Goal: Use online tool/utility: Utilize a website feature to perform a specific function

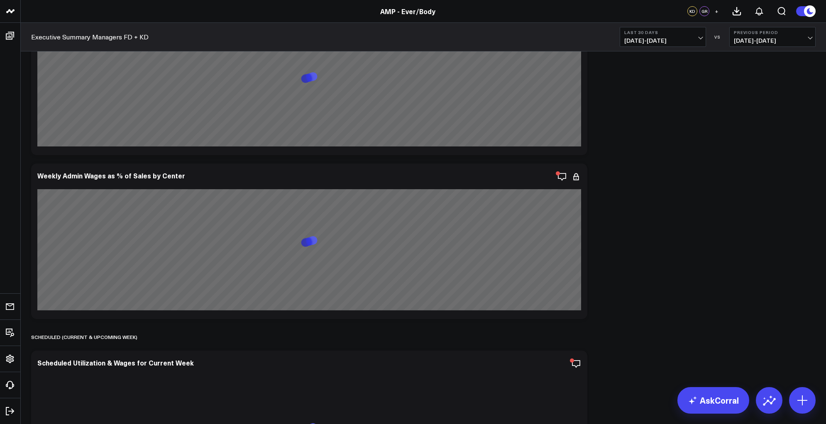
scroll to position [4725, 0]
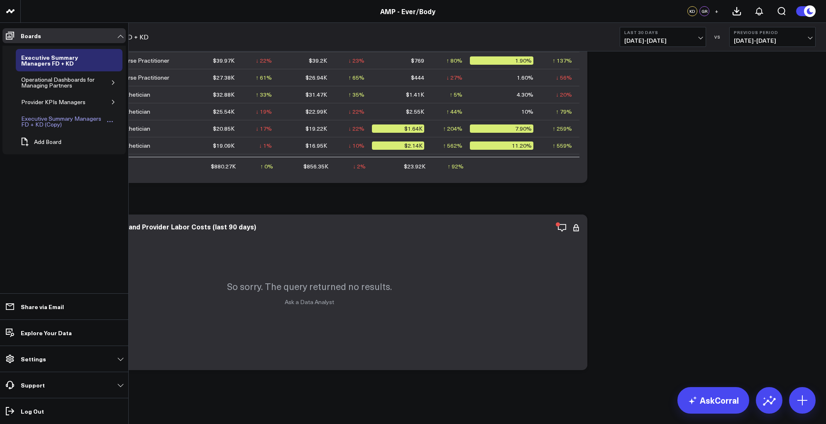
click at [34, 124] on div "Executive Summary Managers FD + KD (Copy)" at bounding box center [62, 122] width 86 height 16
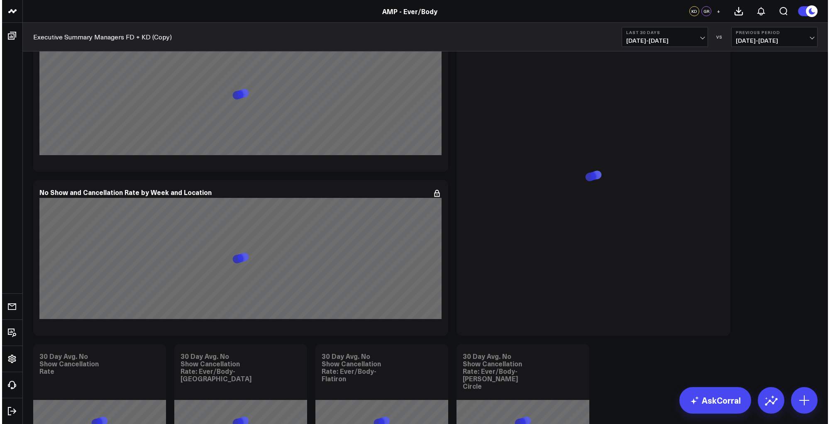
scroll to position [5381, 0]
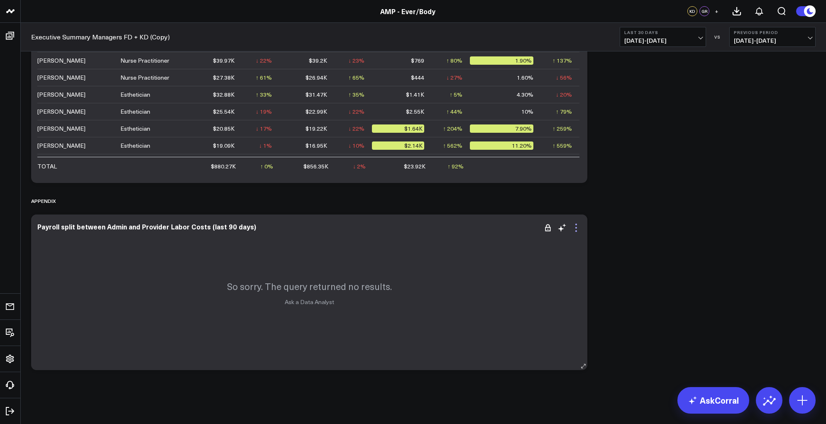
click at [574, 229] on icon at bounding box center [576, 228] width 10 height 10
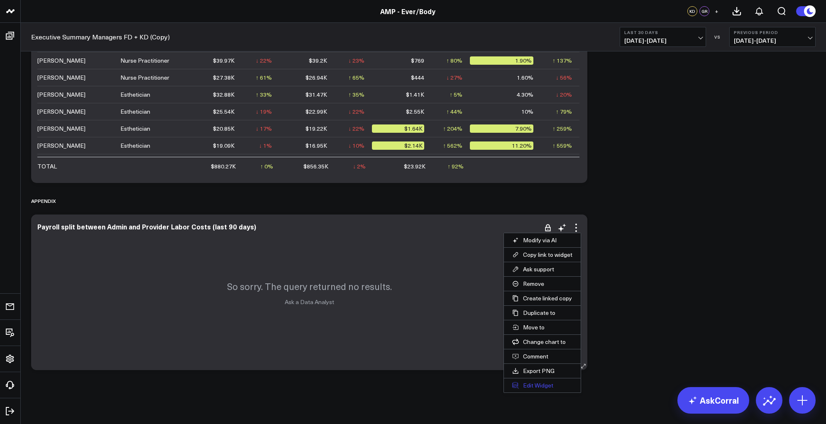
click at [544, 380] on button "Edit Widget" at bounding box center [542, 385] width 77 height 14
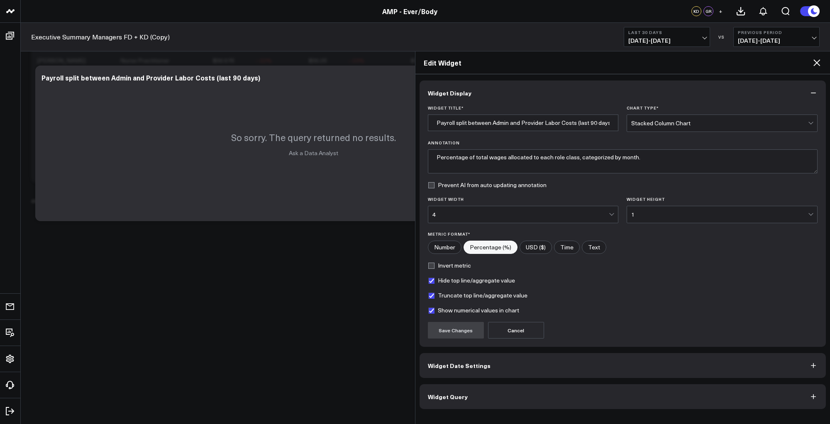
click at [480, 398] on button "Widget Query" at bounding box center [622, 396] width 407 height 25
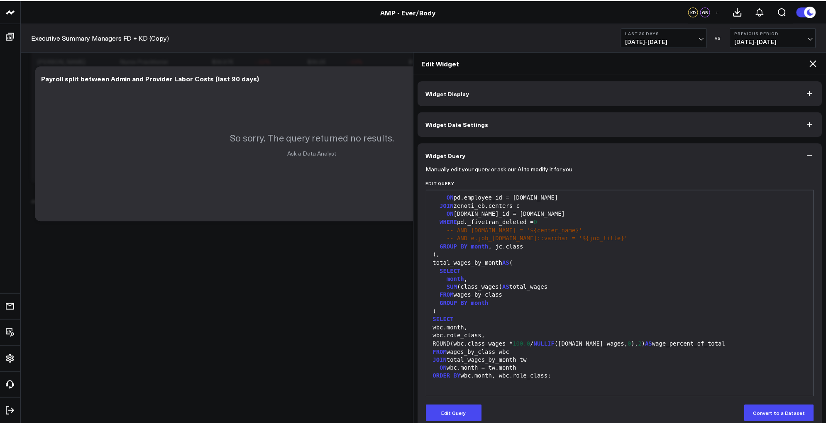
scroll to position [81, 0]
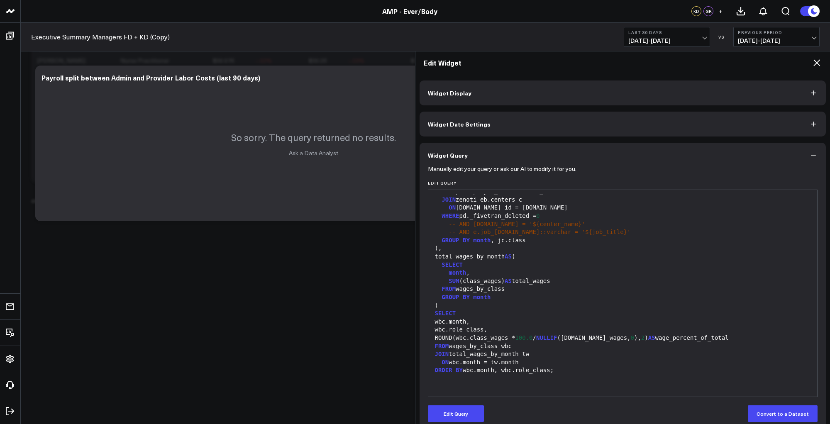
click at [809, 154] on icon "button" at bounding box center [813, 155] width 8 height 8
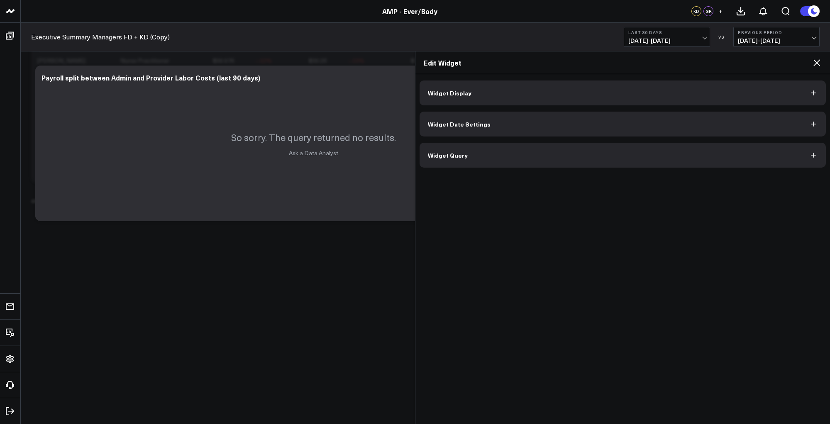
click at [818, 61] on icon at bounding box center [817, 63] width 10 height 10
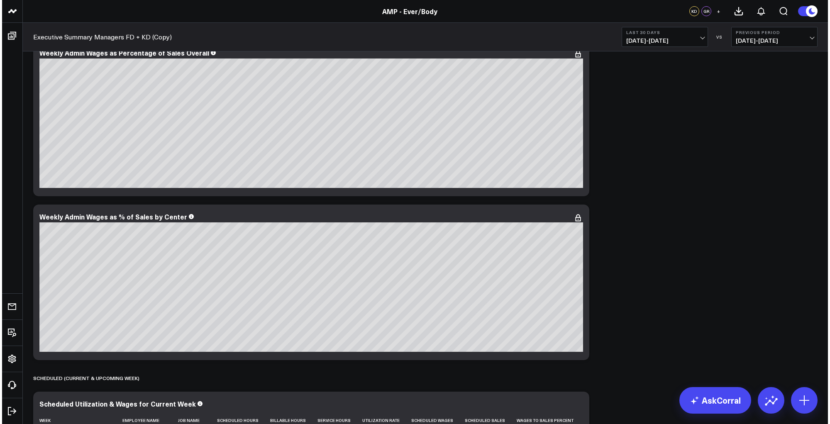
scroll to position [3785, 0]
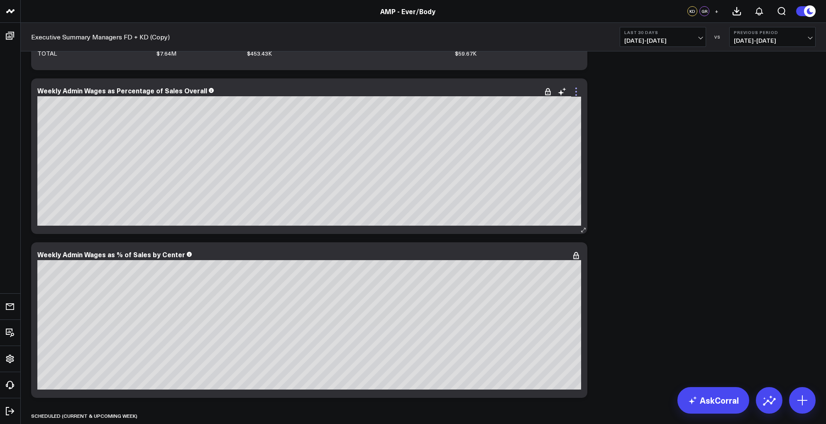
click at [576, 88] on icon at bounding box center [576, 89] width 2 height 2
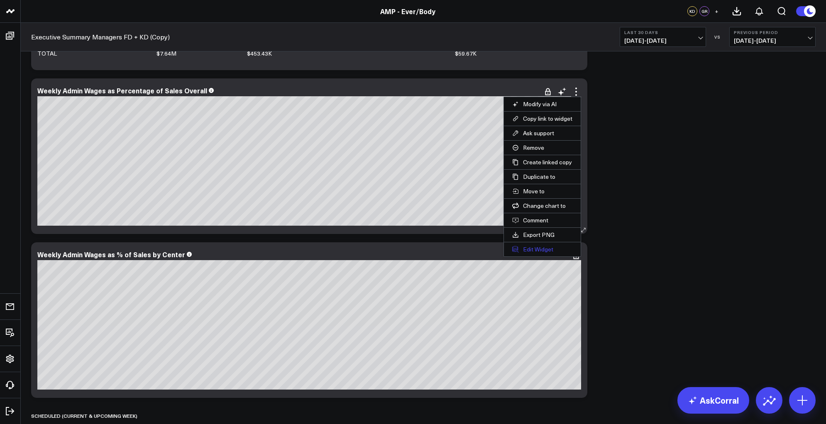
click at [539, 250] on button "Edit Widget" at bounding box center [542, 249] width 77 height 14
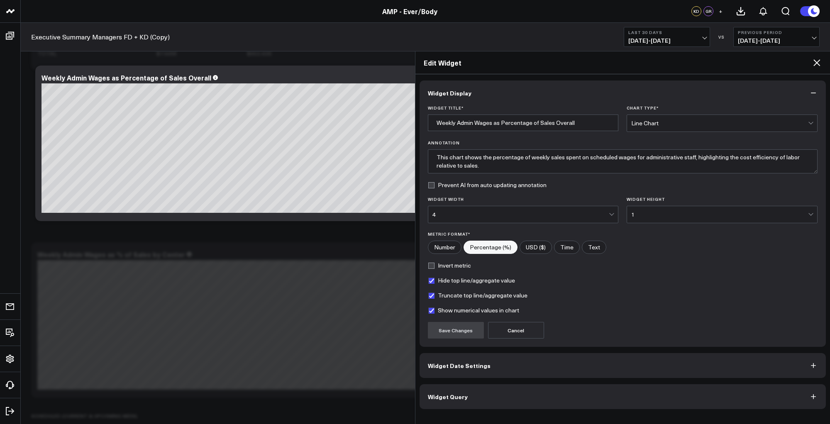
click at [552, 400] on button "Widget Query" at bounding box center [622, 396] width 407 height 25
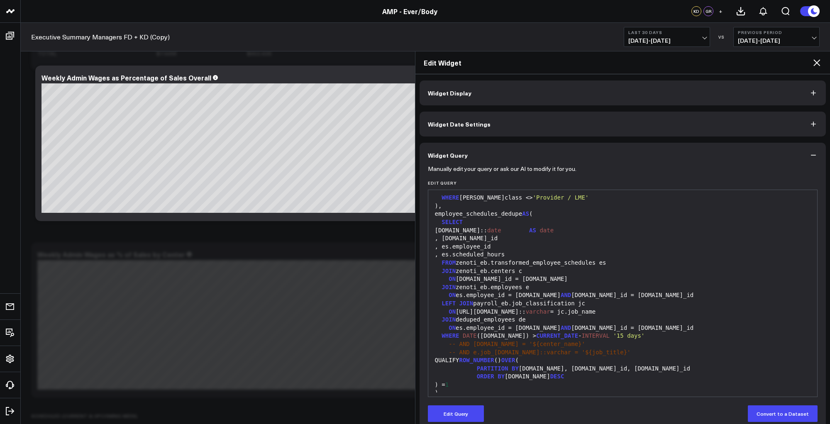
scroll to position [88, 0]
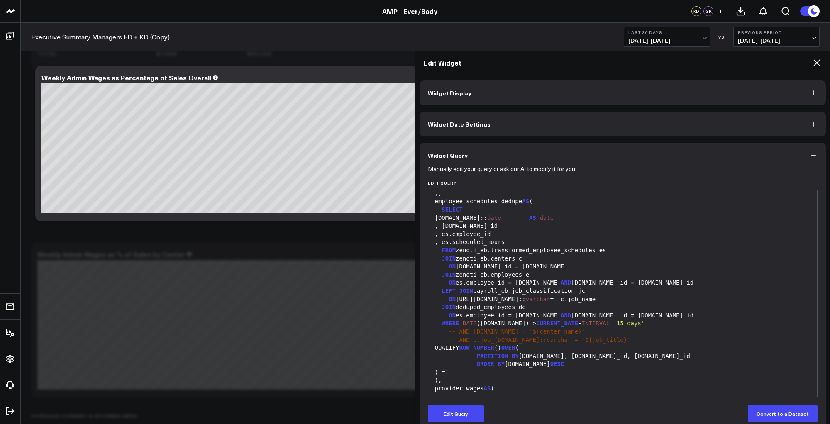
click at [697, 249] on div "FROM zenoti_eb.transformed_employee_schedules es" at bounding box center [622, 250] width 381 height 8
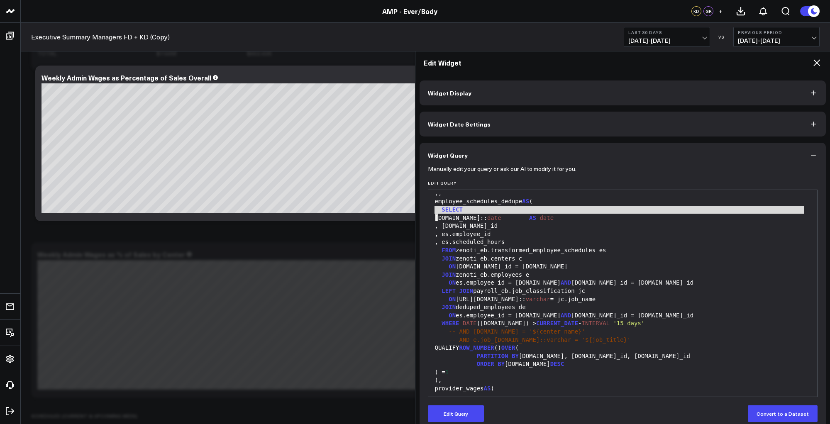
scroll to position [100, 0]
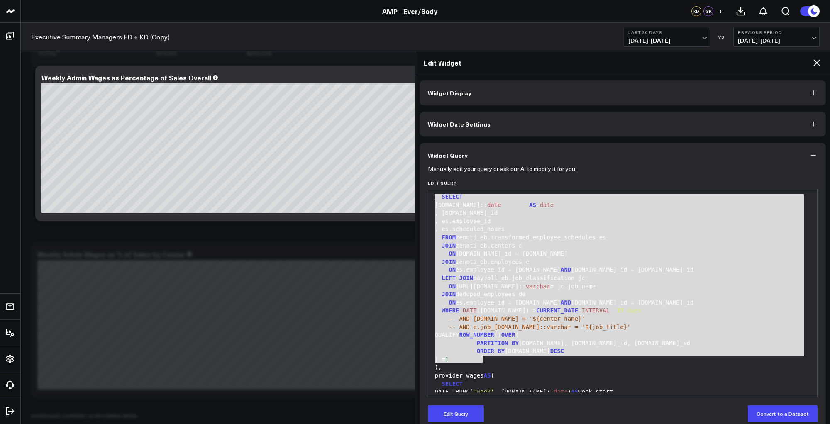
drag, startPoint x: 434, startPoint y: 208, endPoint x: 571, endPoint y: 356, distance: 201.5
click at [571, 356] on div "WITH deduped_employees AS ( SELECT DISTINCT [DOMAIN_NAME] , [DOMAIN_NAME]_id , …" at bounding box center [622, 421] width 381 height 654
copy div "SELECT [DOMAIN_NAME]:: date AS date , [DOMAIN_NAME]_id , es.employee_id , es.sc…"
click at [630, 250] on div "ON [DOMAIN_NAME]_id = [DOMAIN_NAME]" at bounding box center [622, 254] width 381 height 8
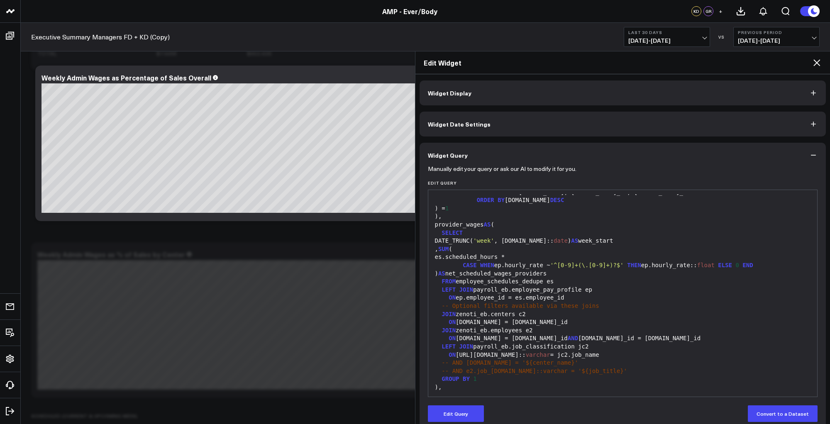
scroll to position [264, 0]
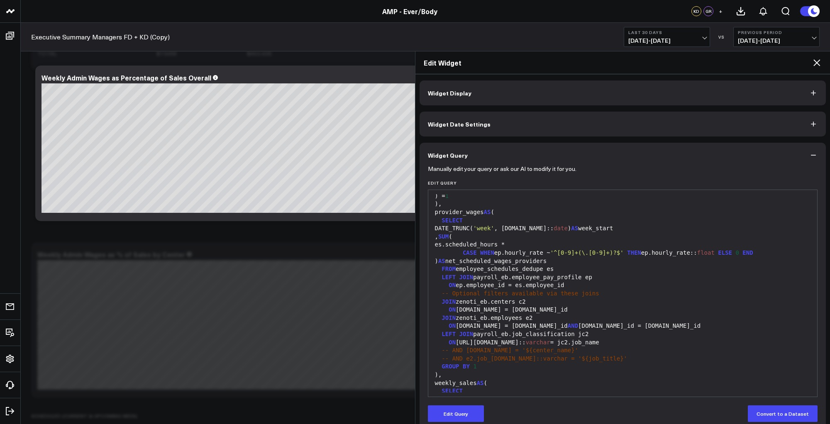
click at [523, 221] on div "SELECT" at bounding box center [622, 221] width 381 height 8
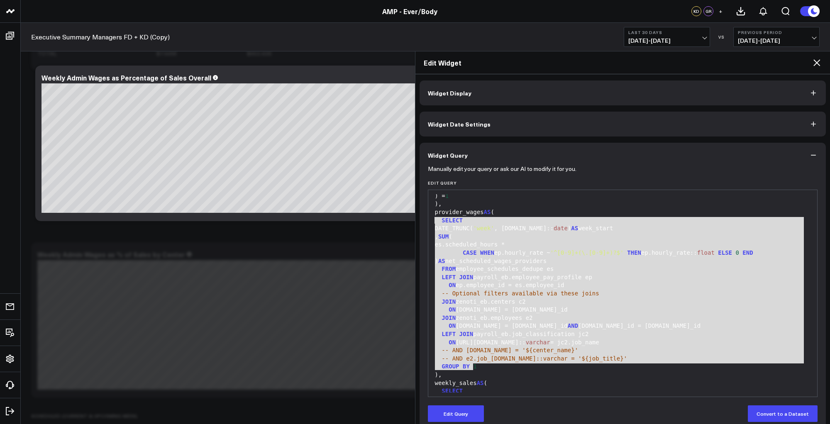
drag, startPoint x: 436, startPoint y: 219, endPoint x: 598, endPoint y: 368, distance: 220.2
click at [598, 368] on div "WITH deduped_employees AS ( SELECT DISTINCT [DOMAIN_NAME] , [DOMAIN_NAME]_id , …" at bounding box center [622, 257] width 381 height 654
copy div "SELECT DATE_TRUNC( 'week' , [DOMAIN_NAME]:: date ) AS week_start , SUM ( es.sch…"
click at [472, 412] on button "Edit Query" at bounding box center [456, 413] width 56 height 17
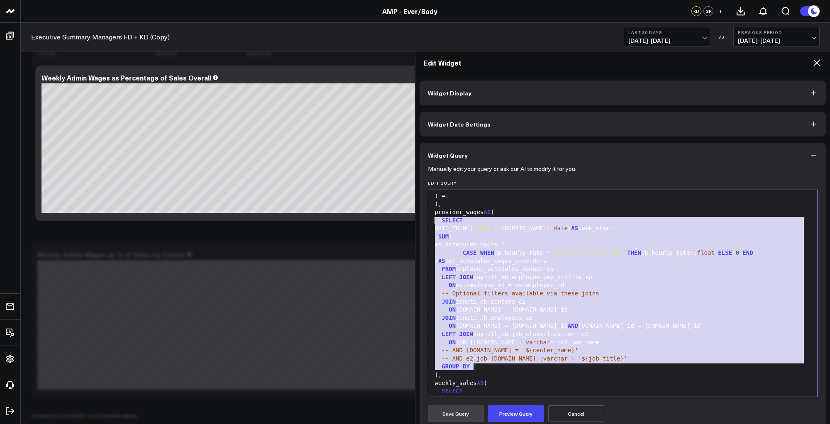
click at [534, 280] on div "LEFT JOIN payroll_eb.employee_pay_profile ep" at bounding box center [622, 277] width 381 height 8
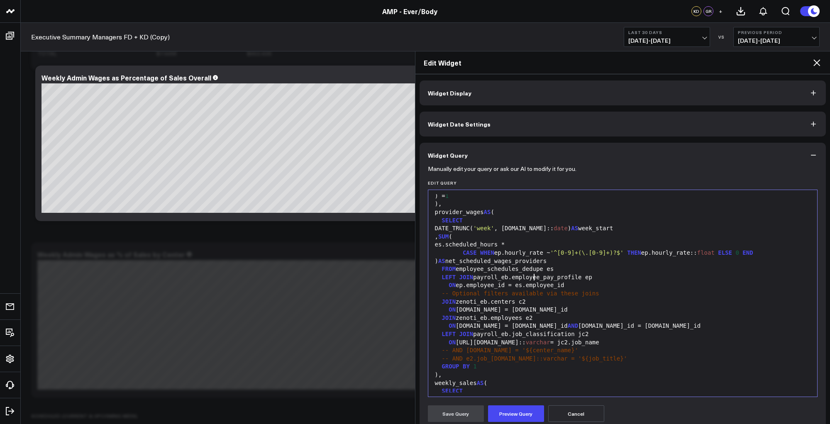
scroll to position [276, 0]
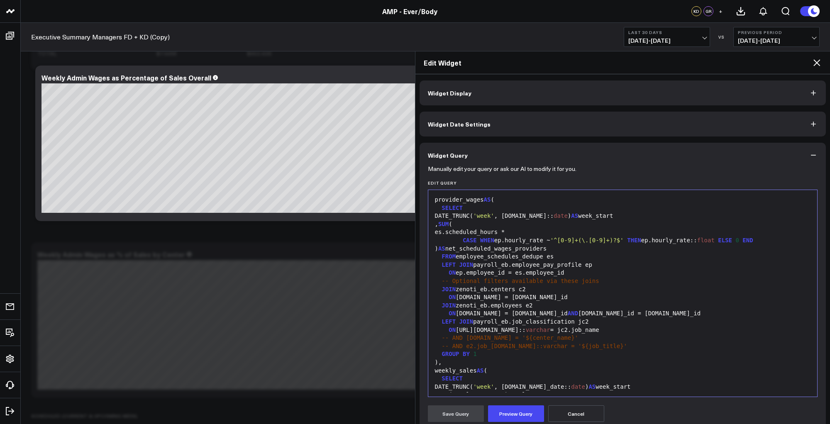
click at [611, 249] on div ") AS net_scheduled_wages_providers" at bounding box center [622, 249] width 381 height 8
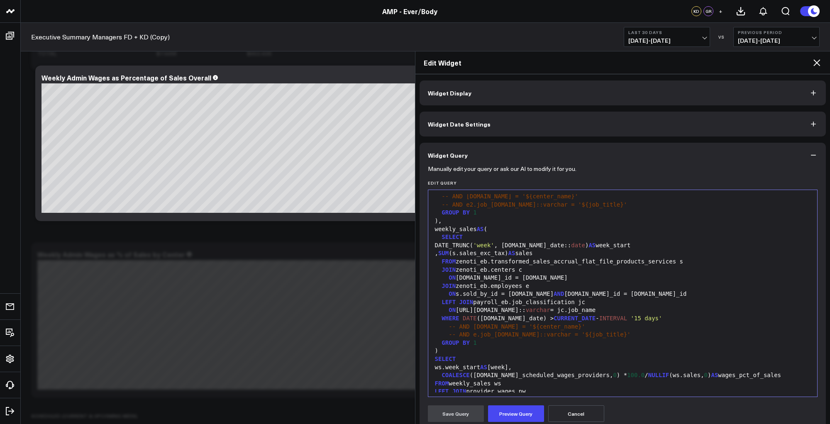
scroll to position [430, 0]
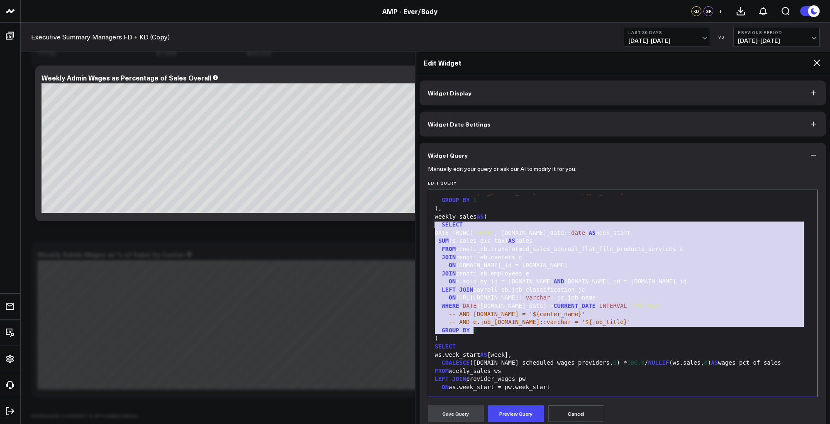
drag, startPoint x: 433, startPoint y: 225, endPoint x: 509, endPoint y: 330, distance: 129.6
click at [509, 330] on div "WITH deduped_employees AS ( SELECT DISTINCT [DOMAIN_NAME] , [DOMAIN_NAME]_id , …" at bounding box center [622, 91] width 381 height 654
copy div "SELECT DATE_TRUNC( 'week' , [DOMAIN_NAME]_date:: date ) AS week_start , SUM (s.…"
click at [534, 346] on div "SELECT" at bounding box center [622, 347] width 381 height 8
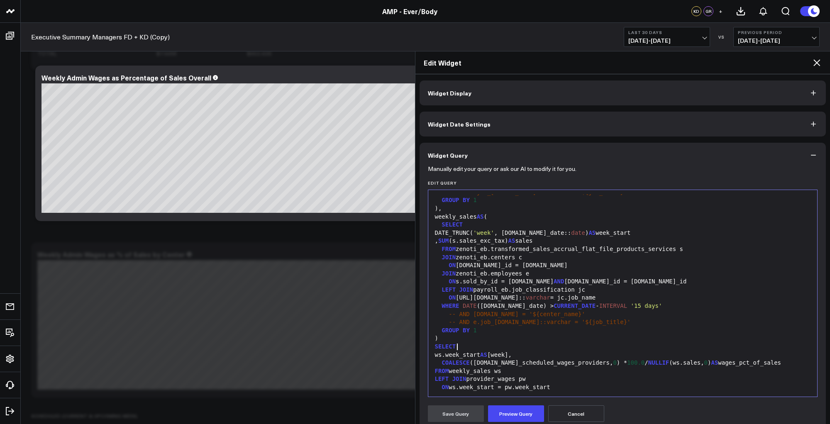
scroll to position [456, 0]
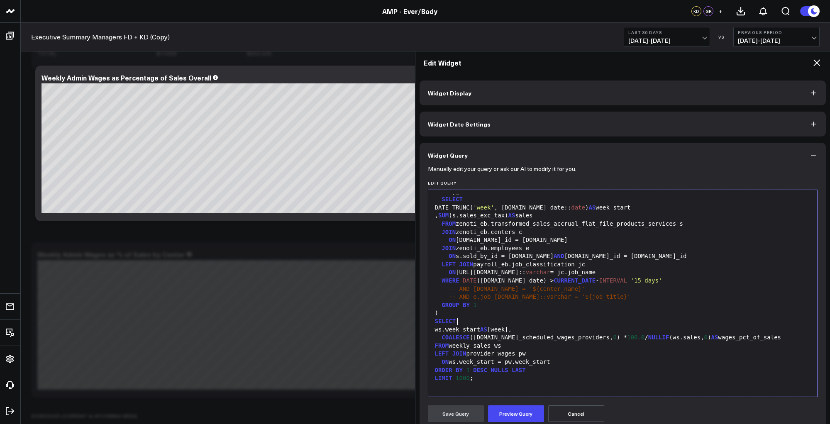
click at [516, 323] on div "SELECT" at bounding box center [622, 321] width 381 height 8
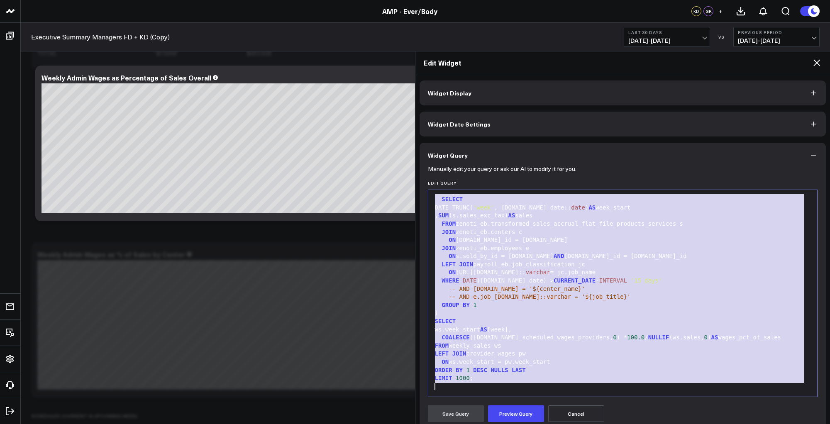
scroll to position [439, 0]
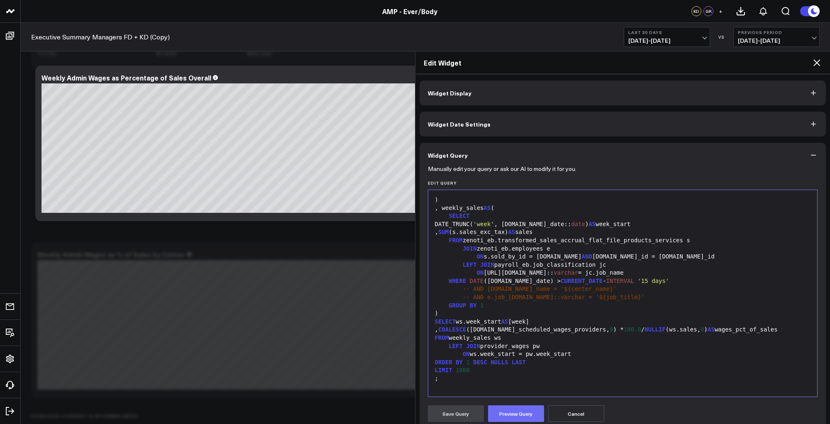
click at [519, 419] on button "Preview Query" at bounding box center [516, 413] width 56 height 17
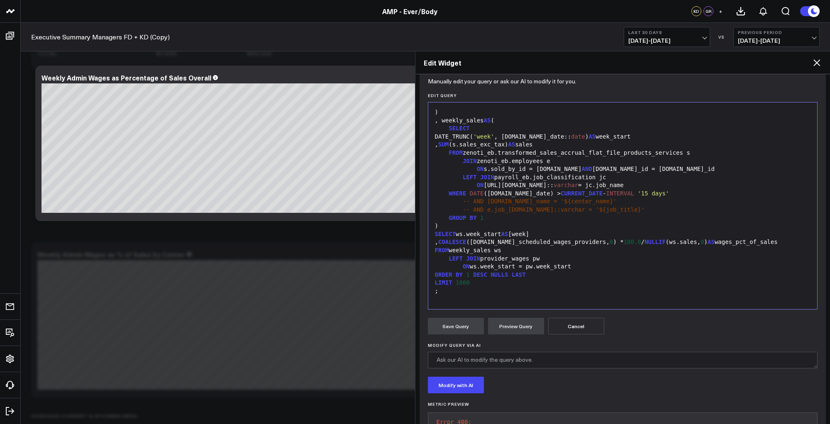
scroll to position [127, 0]
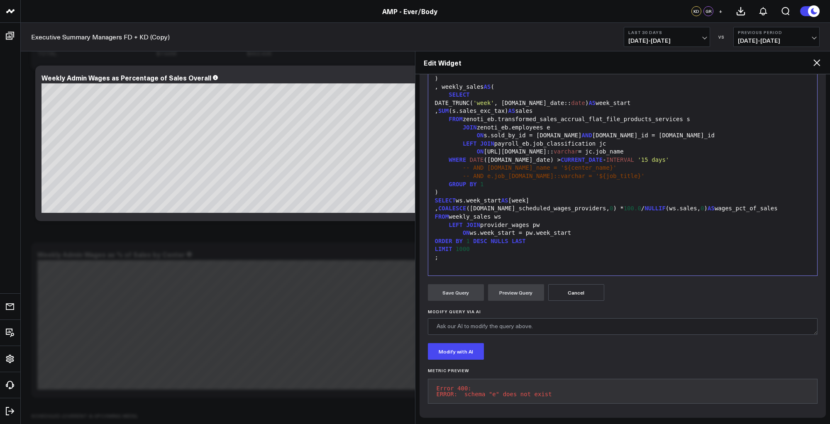
click at [553, 229] on div "ON ws.week_start = pw.week_start" at bounding box center [622, 233] width 381 height 8
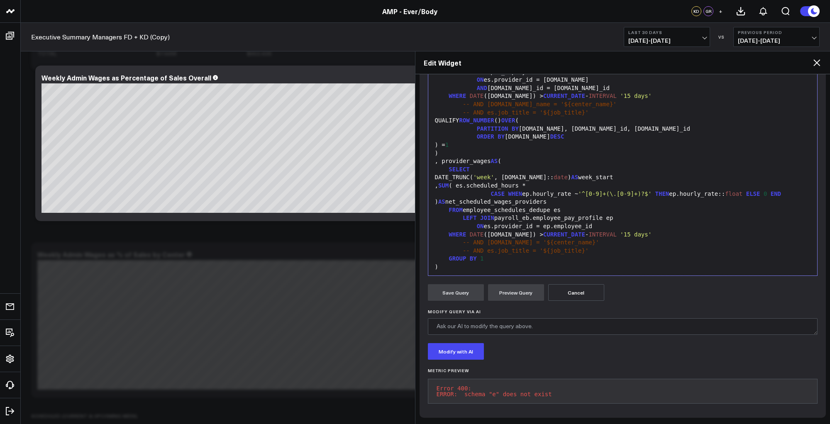
scroll to position [263, 0]
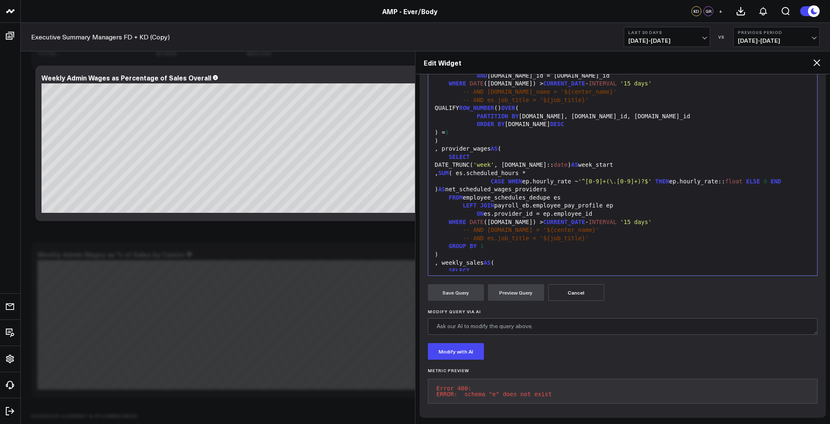
click at [485, 227] on span "-- AND [DOMAIN_NAME] = '${center_name}'" at bounding box center [531, 230] width 137 height 7
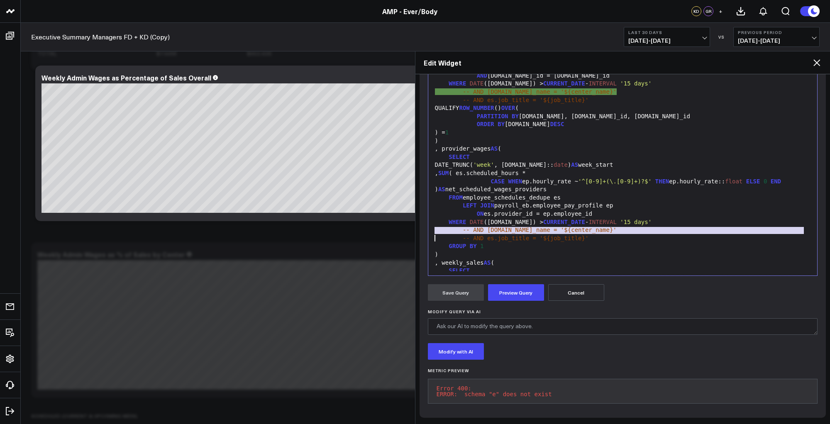
copy div "-- AND [DOMAIN_NAME]_name = '${center_name}'"
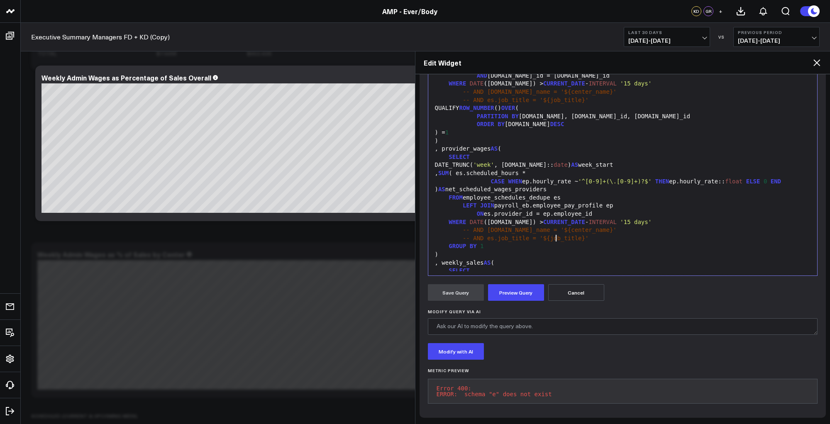
click at [556, 236] on div "-- AND es.job_title = '${job_title}'" at bounding box center [622, 238] width 381 height 8
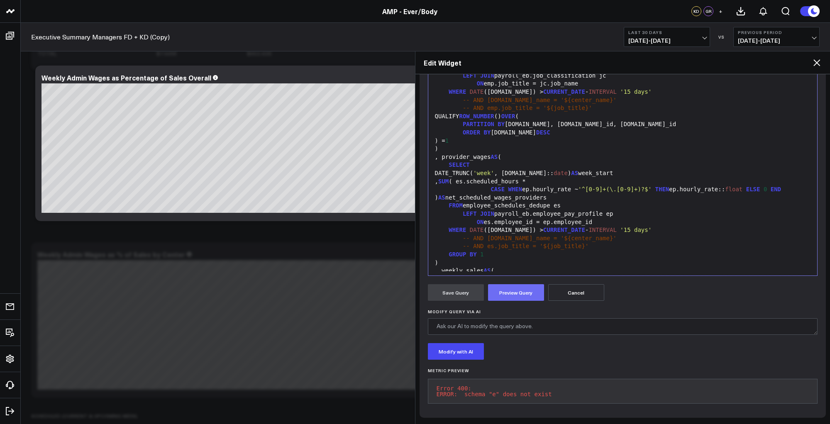
scroll to position [447, 0]
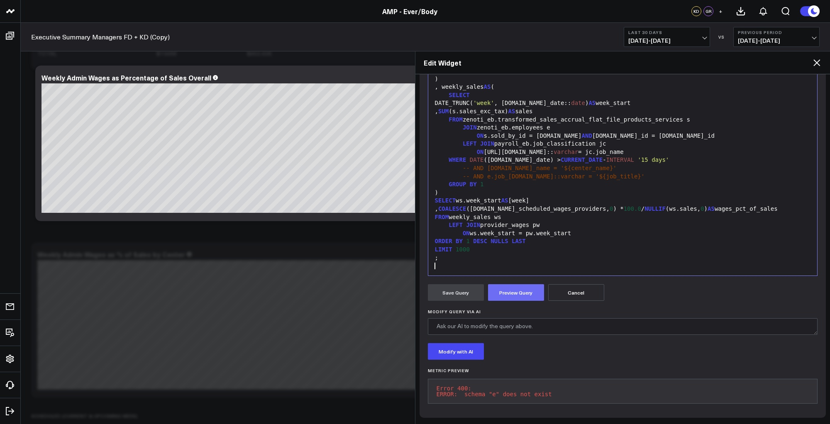
click at [519, 287] on button "Preview Query" at bounding box center [516, 292] width 56 height 17
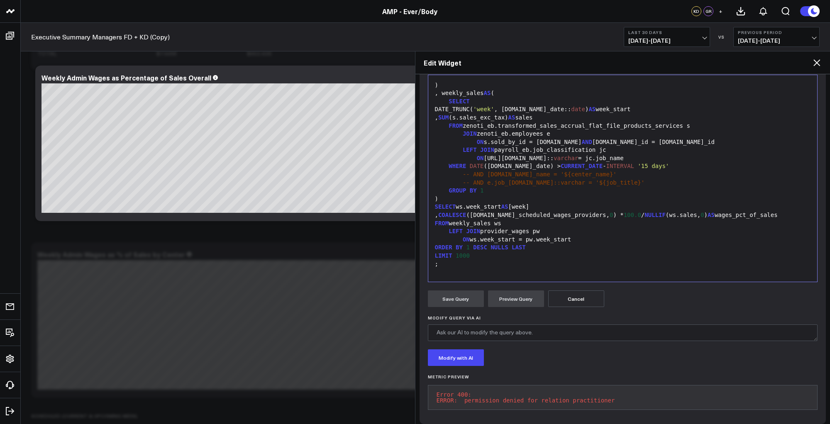
scroll to position [127, 0]
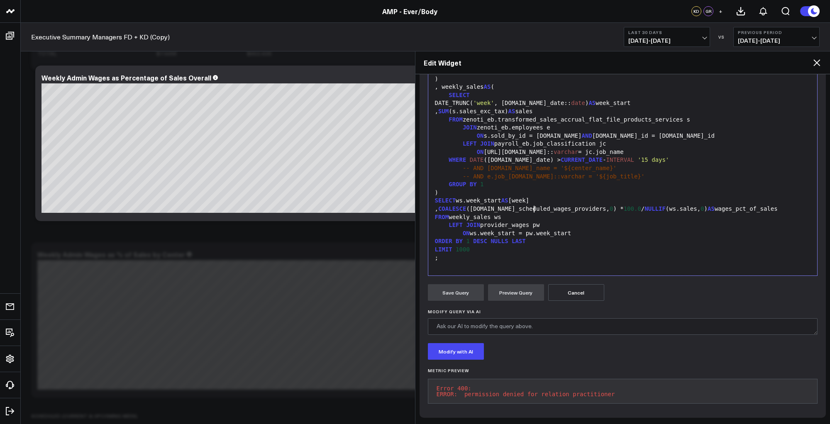
click at [533, 205] on div ", COALESCE ([DOMAIN_NAME]_scheduled_wages_providers, 0 ) * 100.0 / NULLIF (ws.s…" at bounding box center [622, 209] width 381 height 8
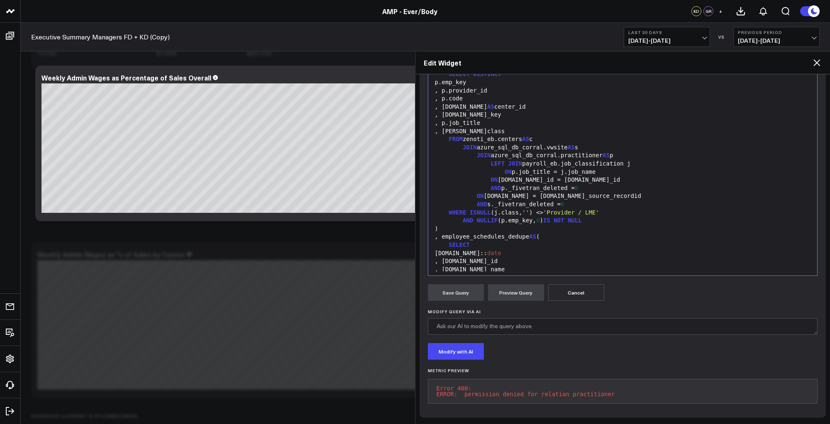
scroll to position [25, 0]
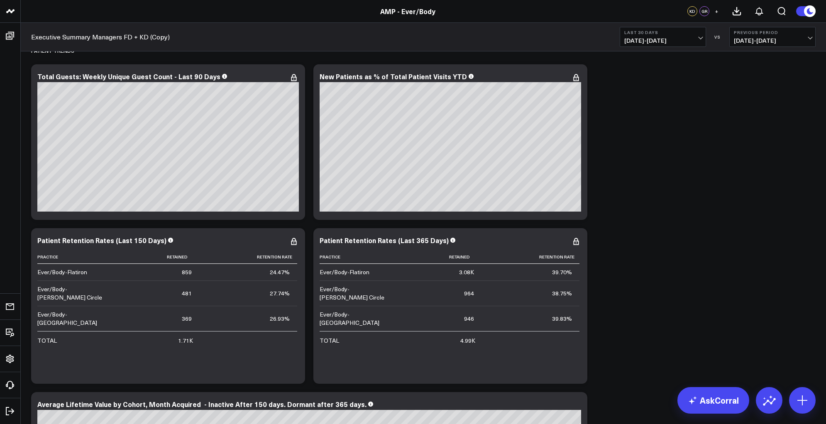
scroll to position [4501, 0]
